Goal: Navigation & Orientation: Find specific page/section

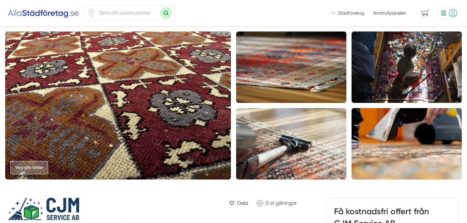
click at [452, 10] on li at bounding box center [446, 13] width 25 height 12
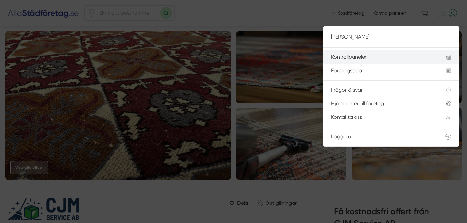
click at [354, 53] on li "Kontrollpanelen" at bounding box center [391, 57] width 136 height 14
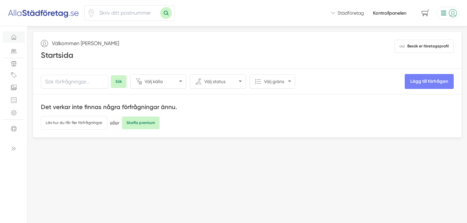
click at [440, 13] on li at bounding box center [446, 13] width 25 height 12
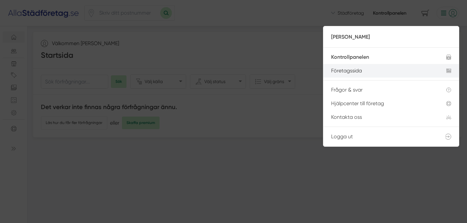
click at [376, 70] on div "Företagssida" at bounding box center [381, 71] width 100 height 6
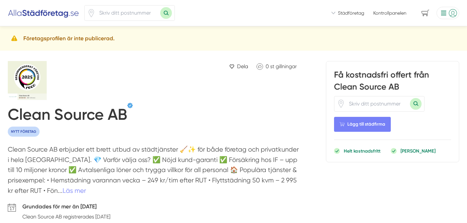
click at [109, 14] on input "number" at bounding box center [127, 13] width 65 height 15
click at [39, 13] on img at bounding box center [43, 13] width 71 height 10
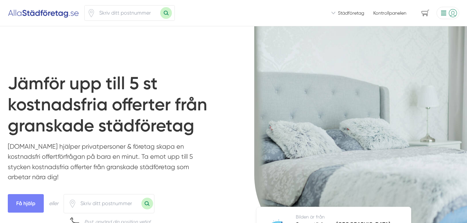
click at [360, 14] on span "Städföretag" at bounding box center [351, 13] width 26 height 6
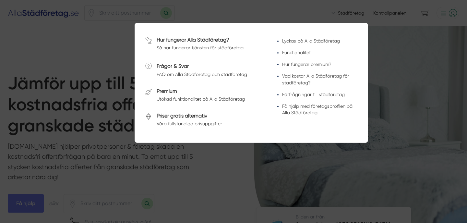
click at [329, 19] on div at bounding box center [233, 111] width 467 height 223
